Goal: Information Seeking & Learning: Learn about a topic

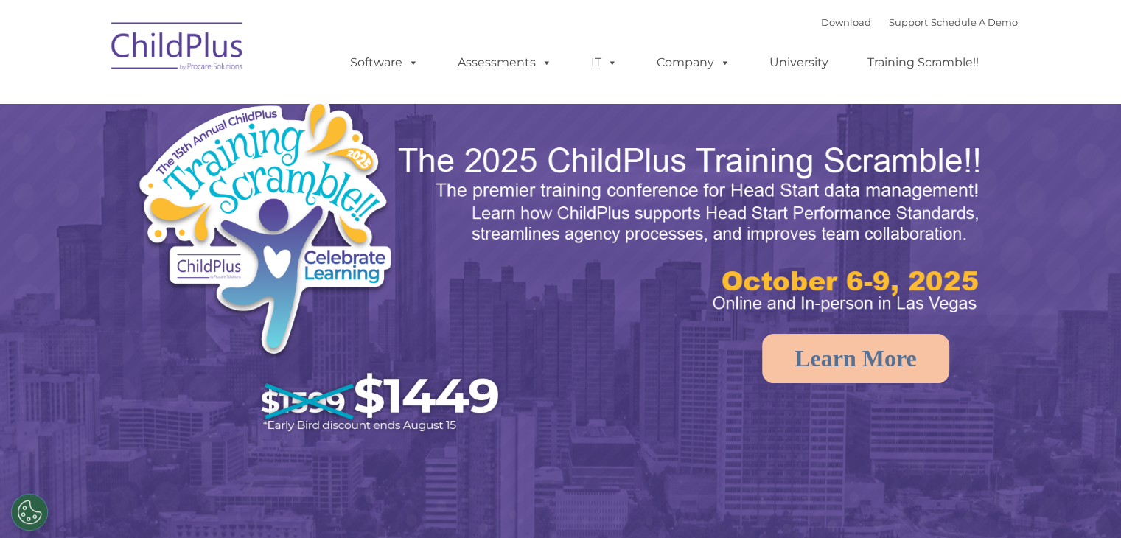
select select "MEDIUM"
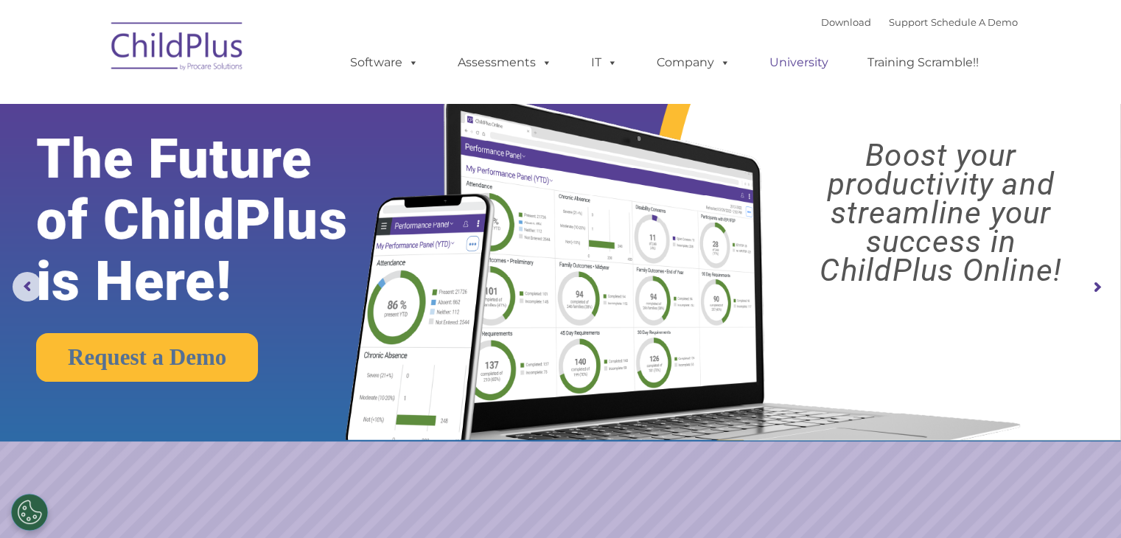
click at [798, 65] on link "University" at bounding box center [799, 62] width 88 height 29
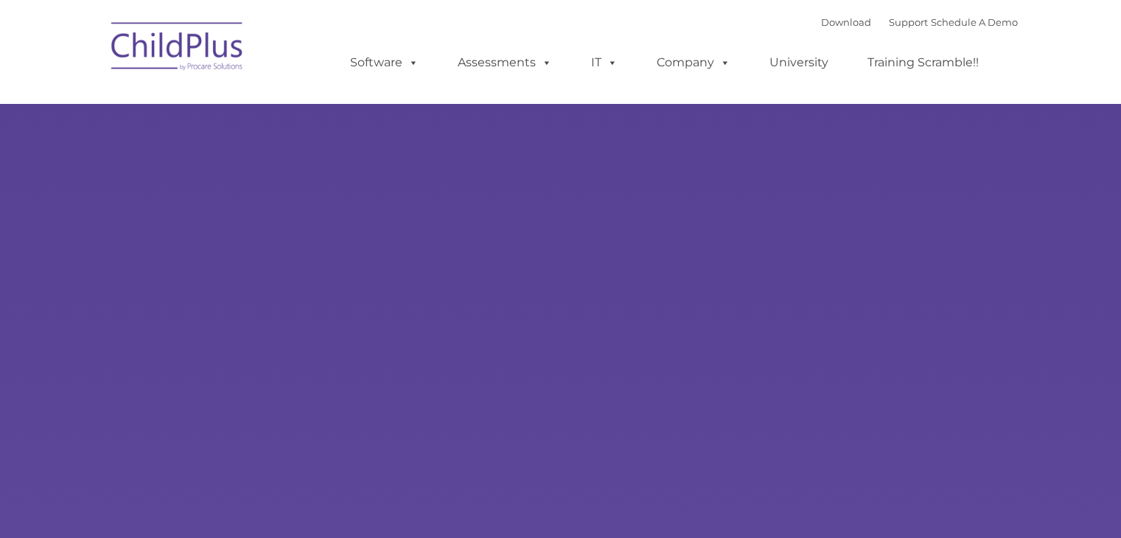
select select "MEDIUM"
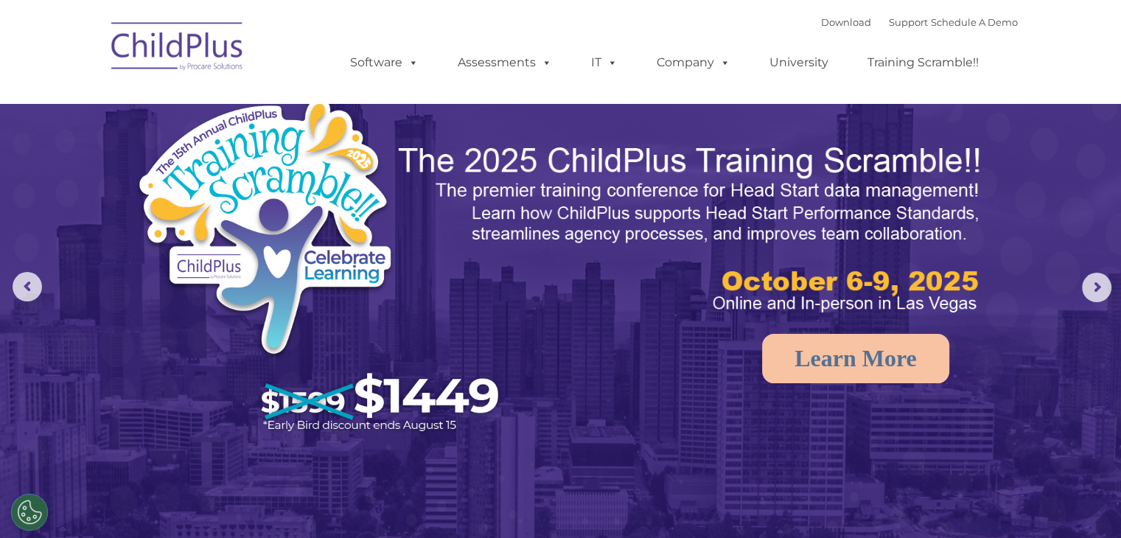
drag, startPoint x: 1084, startPoint y: 1, endPoint x: 666, endPoint y: 33, distance: 419.2
click at [666, 33] on div "Download Support | Schedule A Demo  MENU MENU Software ChildPlus: The original…" at bounding box center [669, 51] width 697 height 81
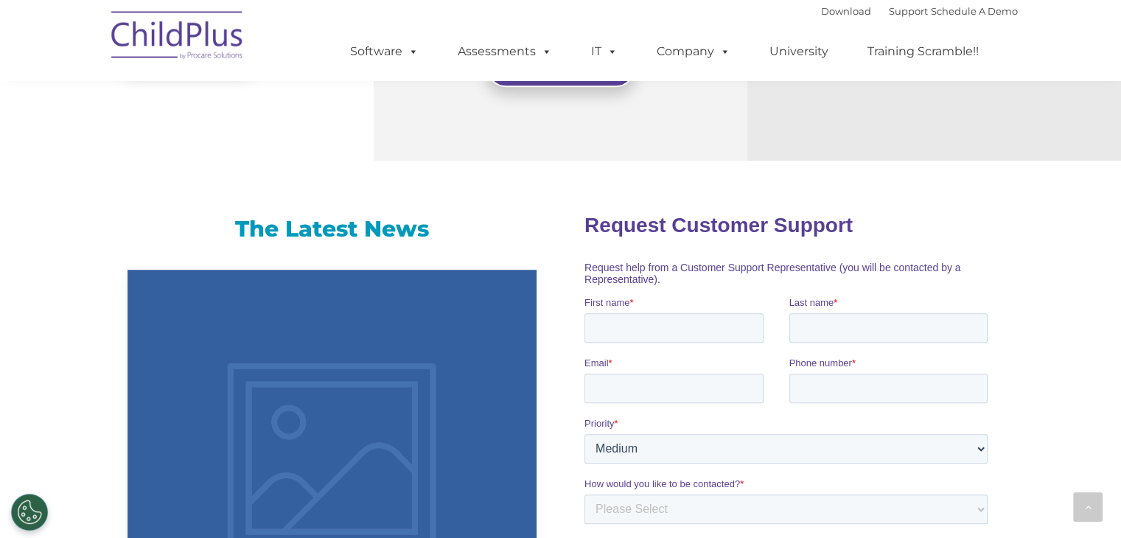
scroll to position [451, 0]
